Goal: Transaction & Acquisition: Purchase product/service

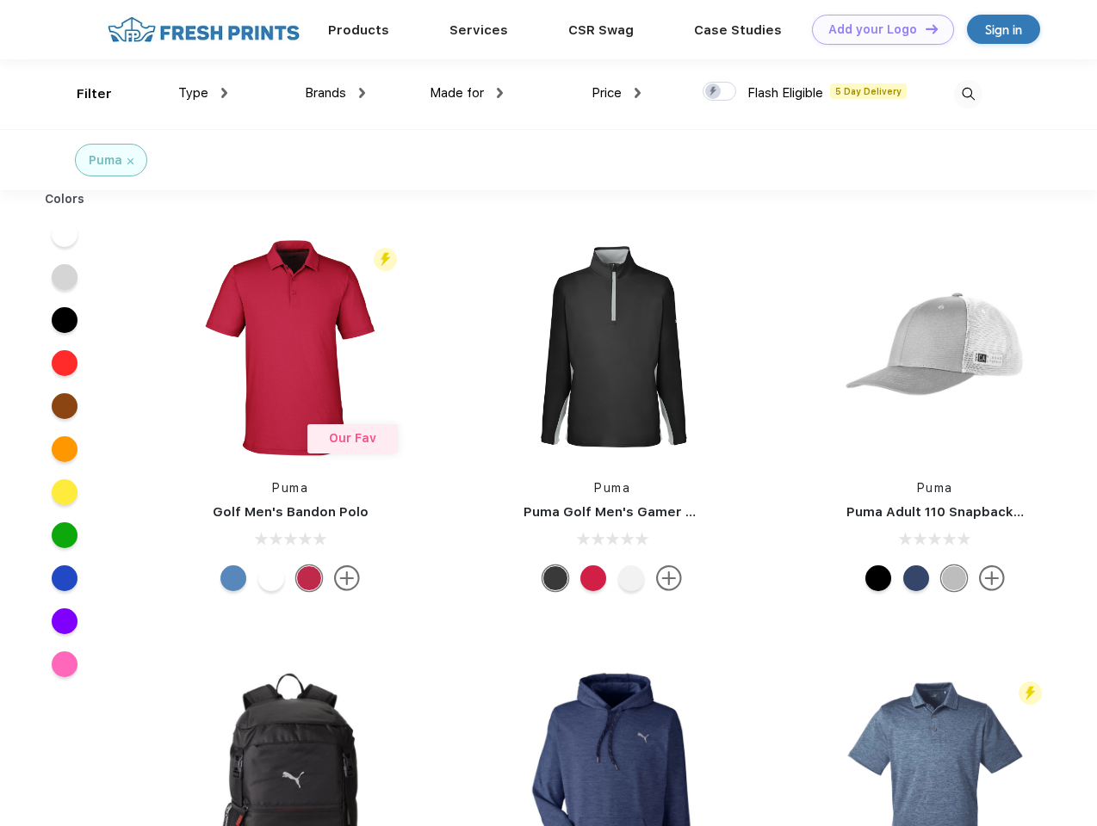
scroll to position [1, 0]
click at [876, 29] on link "Add your Logo Design Tool" at bounding box center [883, 30] width 142 height 30
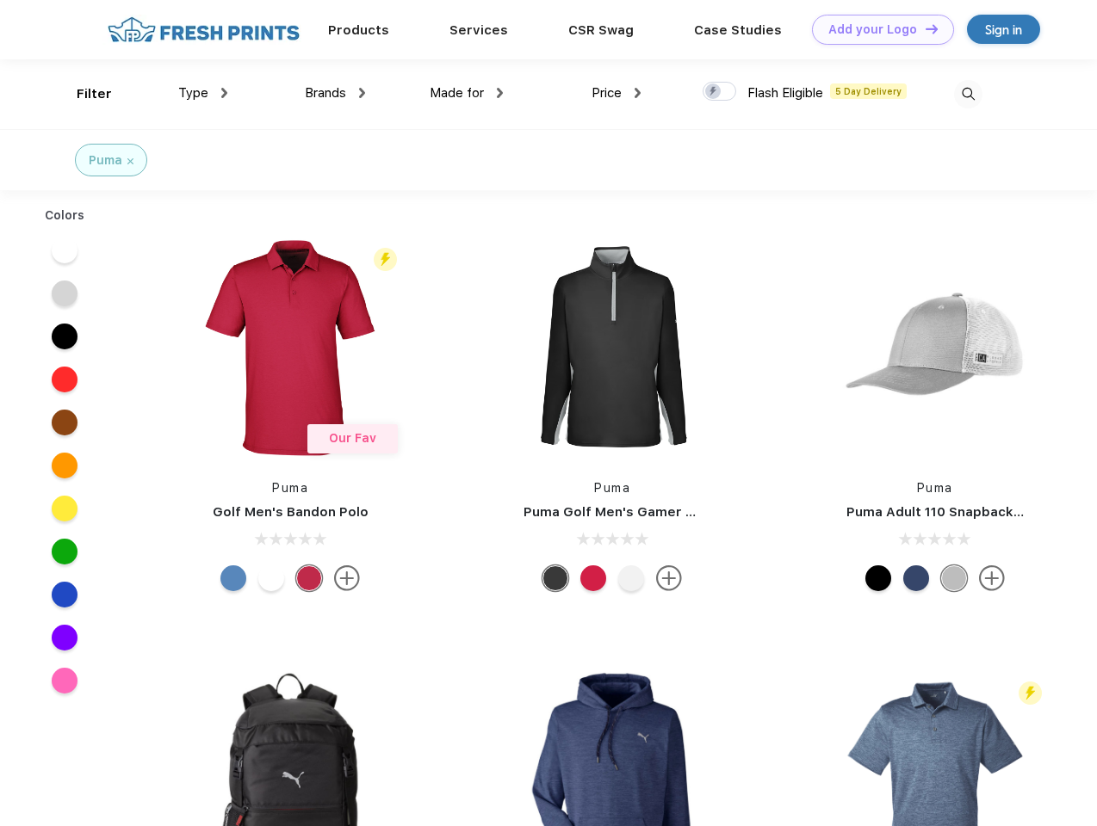
click at [0, 0] on div "Design Tool" at bounding box center [0, 0] width 0 height 0
click at [924, 28] on link "Add your Logo Design Tool" at bounding box center [883, 30] width 142 height 30
click at [83, 94] on div "Filter" at bounding box center [94, 94] width 35 height 20
click at [203, 93] on span "Type" at bounding box center [193, 92] width 30 height 15
click at [335, 93] on span "Brands" at bounding box center [325, 92] width 41 height 15
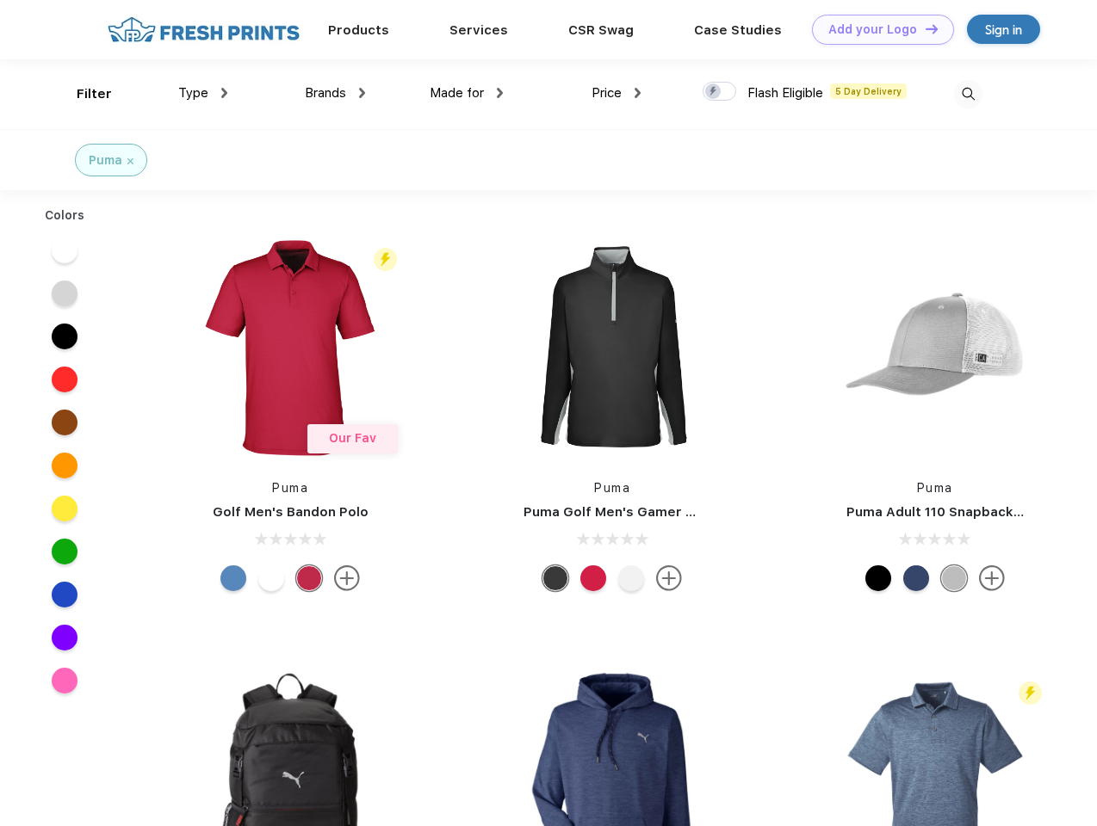
click at [467, 93] on span "Made for" at bounding box center [457, 92] width 54 height 15
click at [616, 93] on span "Price" at bounding box center [606, 92] width 30 height 15
click at [720, 92] on div at bounding box center [719, 91] width 34 height 19
click at [714, 92] on input "checkbox" at bounding box center [707, 86] width 11 height 11
click at [968, 94] on img at bounding box center [968, 94] width 28 height 28
